Goal: Find specific page/section: Find specific page/section

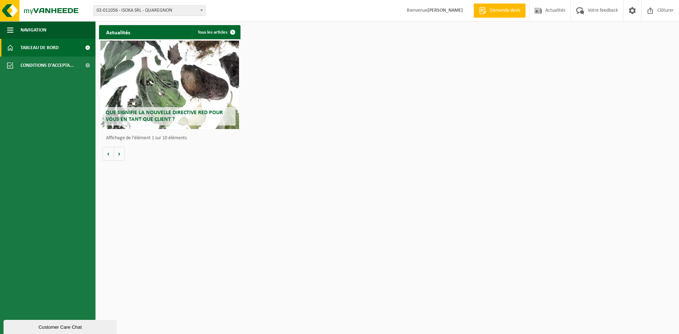
click at [86, 47] on span at bounding box center [88, 48] width 16 height 18
click at [234, 31] on span at bounding box center [233, 32] width 14 height 14
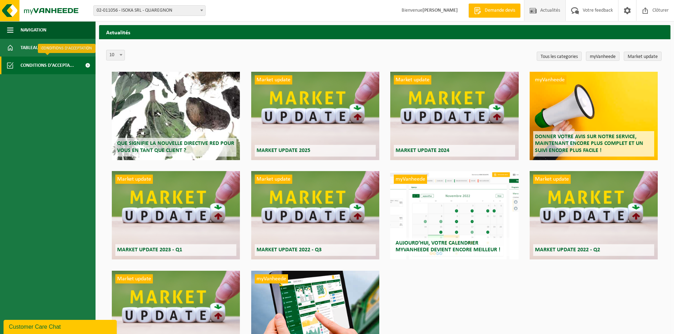
click span "Conditions d'accepta..."
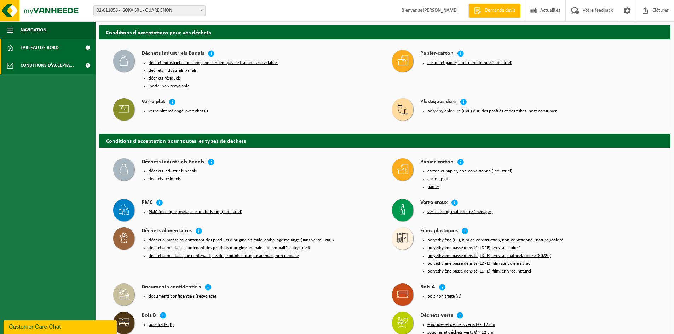
click at [57, 50] on span "Tableau de bord" at bounding box center [40, 48] width 38 height 18
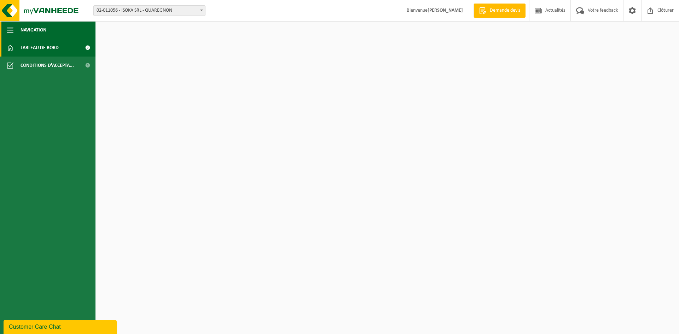
click at [10, 29] on span "button" at bounding box center [10, 30] width 6 height 18
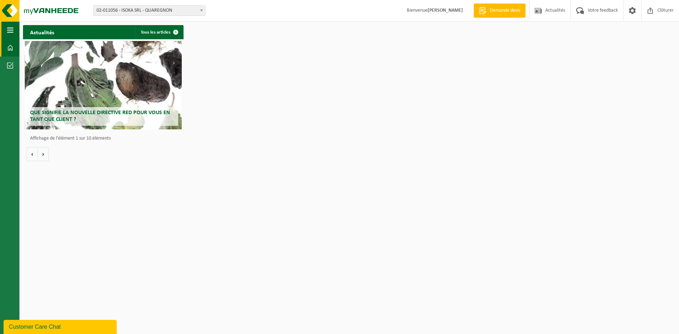
click at [10, 29] on span "button" at bounding box center [10, 30] width 6 height 18
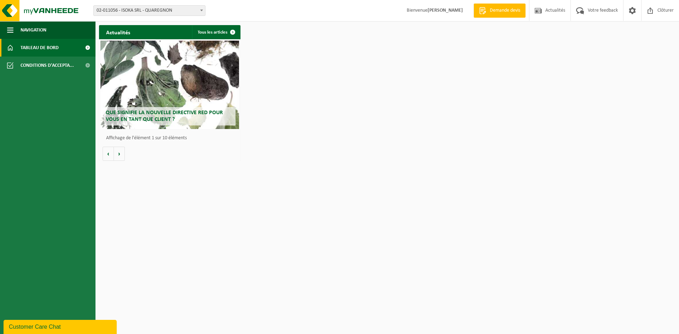
click at [199, 11] on span at bounding box center [201, 10] width 7 height 9
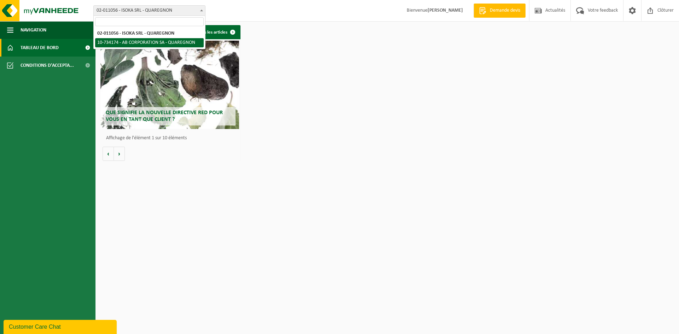
select select "3474"
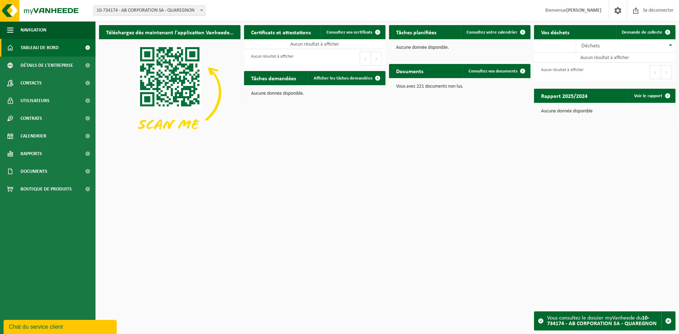
click at [461, 9] on div "Bifurquer: 02-011056 - ISOKA SRL - QUAREGNON 10-734174 - AB CORPORATION SA - QU…" at bounding box center [339, 11] width 679 height 22
click at [88, 171] on span at bounding box center [88, 172] width 16 height 18
click at [50, 187] on link "Factures" at bounding box center [48, 188] width 92 height 13
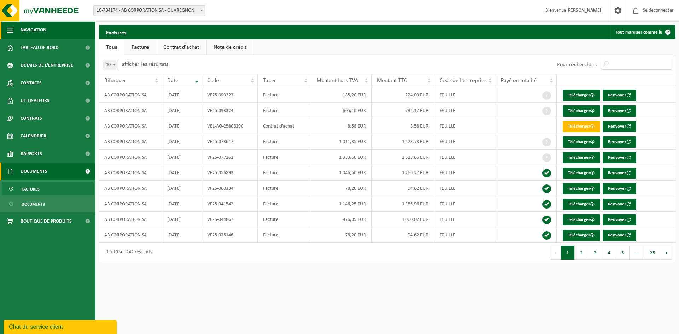
click at [13, 29] on span "button" at bounding box center [10, 30] width 6 height 18
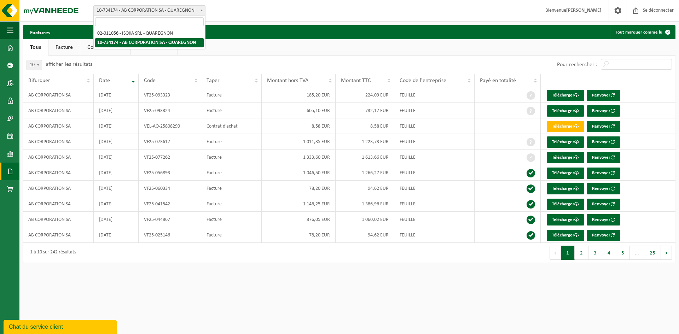
click at [186, 10] on font "10-734174 - AB CORPORATION SA - QUAREGNON" at bounding box center [146, 10] width 98 height 5
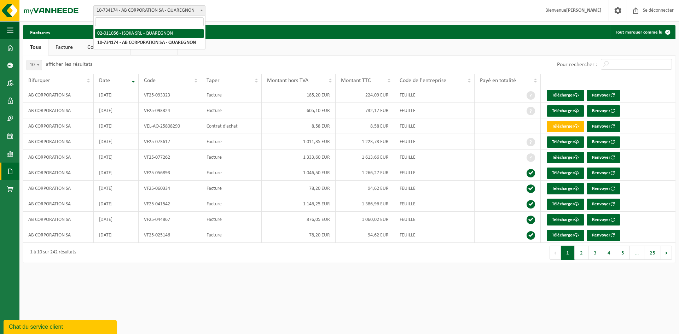
select select "2076"
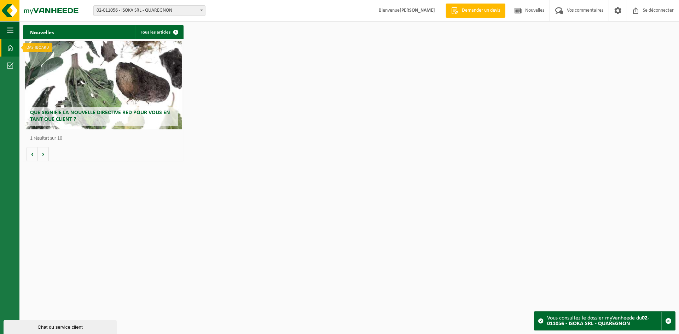
click at [11, 45] on span at bounding box center [10, 48] width 6 height 18
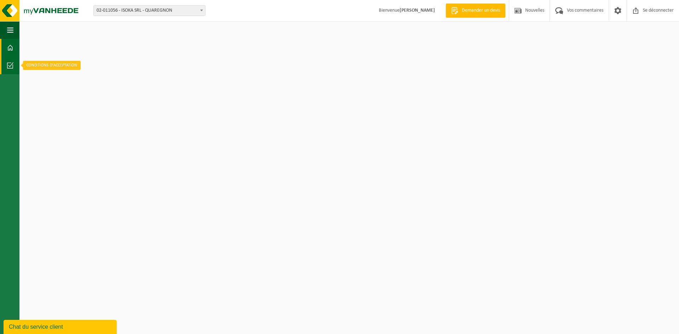
click at [13, 67] on span at bounding box center [10, 66] width 6 height 18
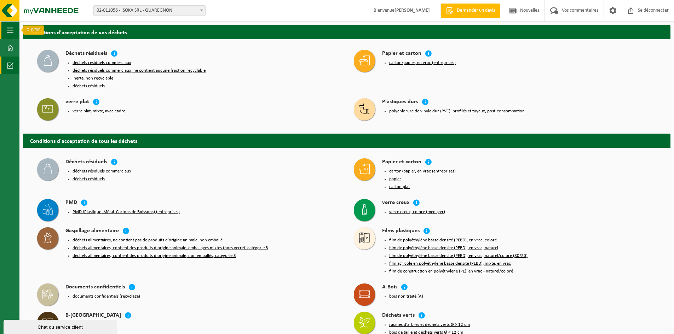
click at [13, 29] on span "button" at bounding box center [10, 30] width 6 height 18
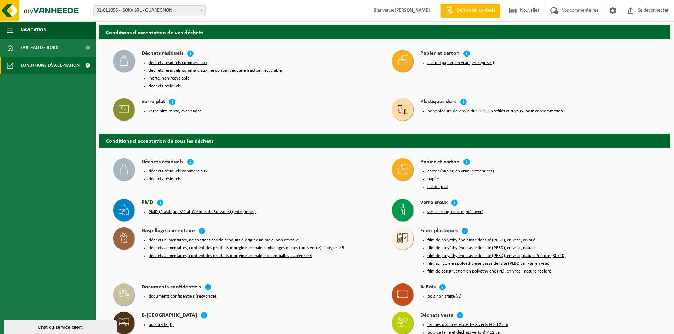
click at [184, 10] on span "02-011056 - ISOKA SRL - QUAREGNON" at bounding box center [149, 11] width 111 height 10
type input "B"
click at [256, 14] on div "Bifurquer: 02-011056 - ISOKA SRL - QUAREGNON 10-734174 - AB CORPORATION SA - QU…" at bounding box center [337, 11] width 674 height 22
click at [43, 65] on font "Conditions d'acceptation" at bounding box center [50, 65] width 59 height 5
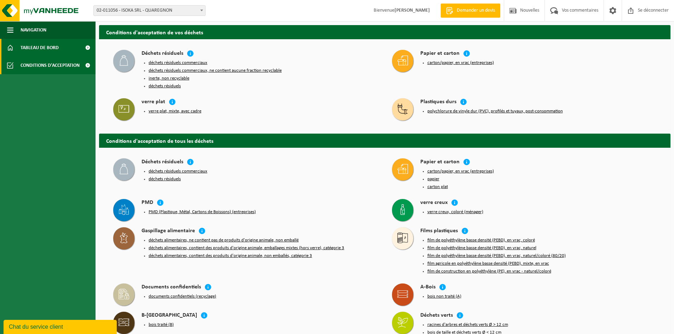
click at [89, 49] on span at bounding box center [88, 48] width 16 height 18
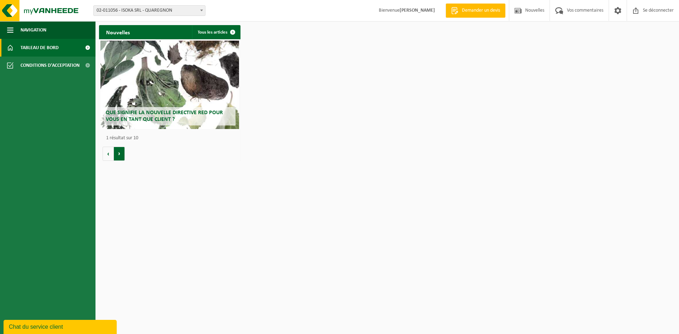
click at [120, 151] on button "Suivant" at bounding box center [119, 154] width 11 height 14
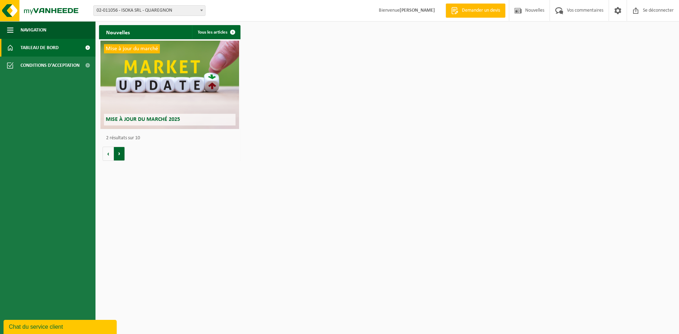
click at [120, 151] on button "Suivant" at bounding box center [119, 154] width 11 height 14
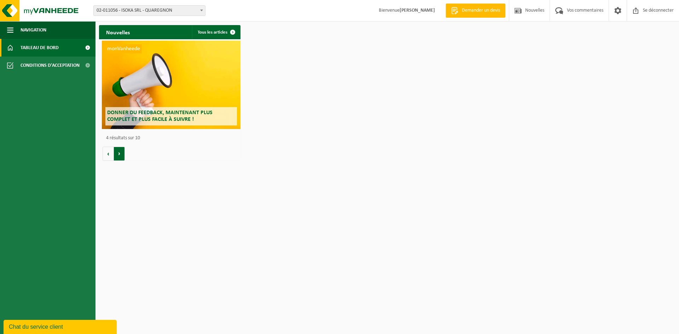
click at [120, 151] on button "Suivant" at bounding box center [119, 154] width 11 height 14
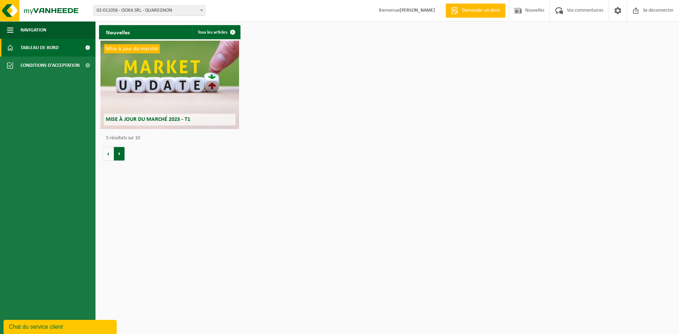
click at [120, 151] on button "Suivant" at bounding box center [119, 154] width 11 height 14
click at [182, 10] on span "02-011056 - ISOKA SRL - QUAREGNON" at bounding box center [149, 11] width 111 height 10
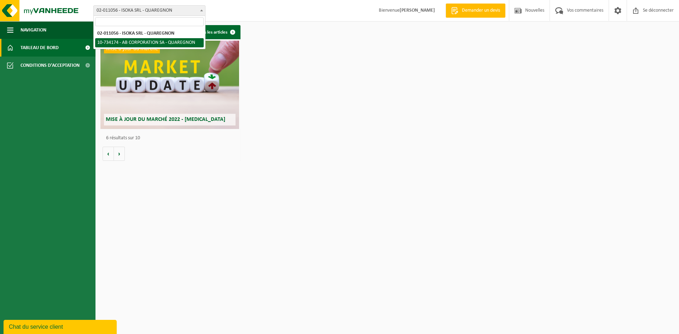
select select "3474"
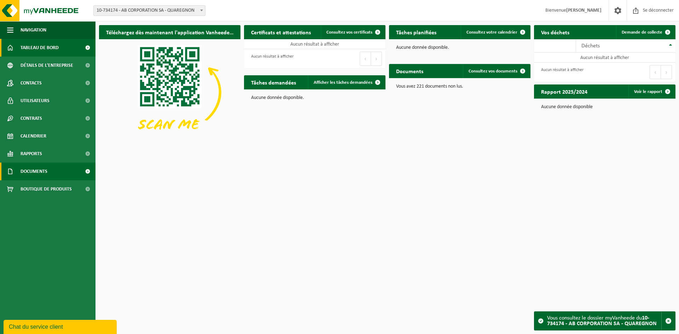
click at [89, 172] on span at bounding box center [88, 172] width 16 height 18
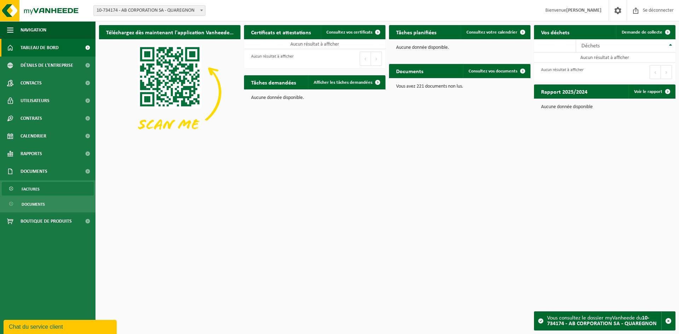
click at [35, 195] on span "Factures" at bounding box center [31, 188] width 18 height 13
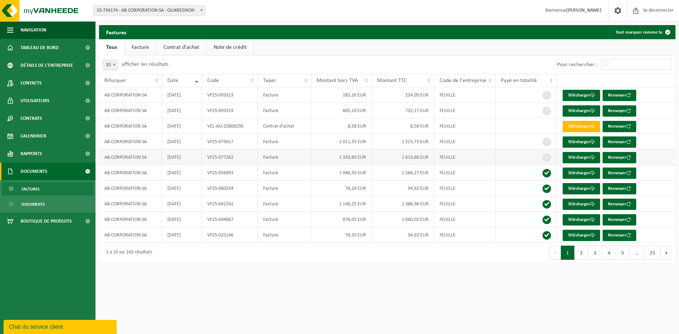
click at [547, 157] on span at bounding box center [546, 157] width 8 height 8
click at [546, 145] on span at bounding box center [546, 142] width 8 height 8
click at [623, 255] on font "5" at bounding box center [622, 253] width 3 height 5
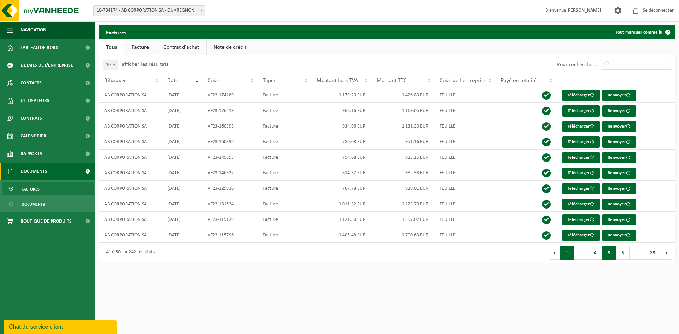
click at [569, 255] on button "1" at bounding box center [567, 253] width 14 height 14
